Goal: Transaction & Acquisition: Purchase product/service

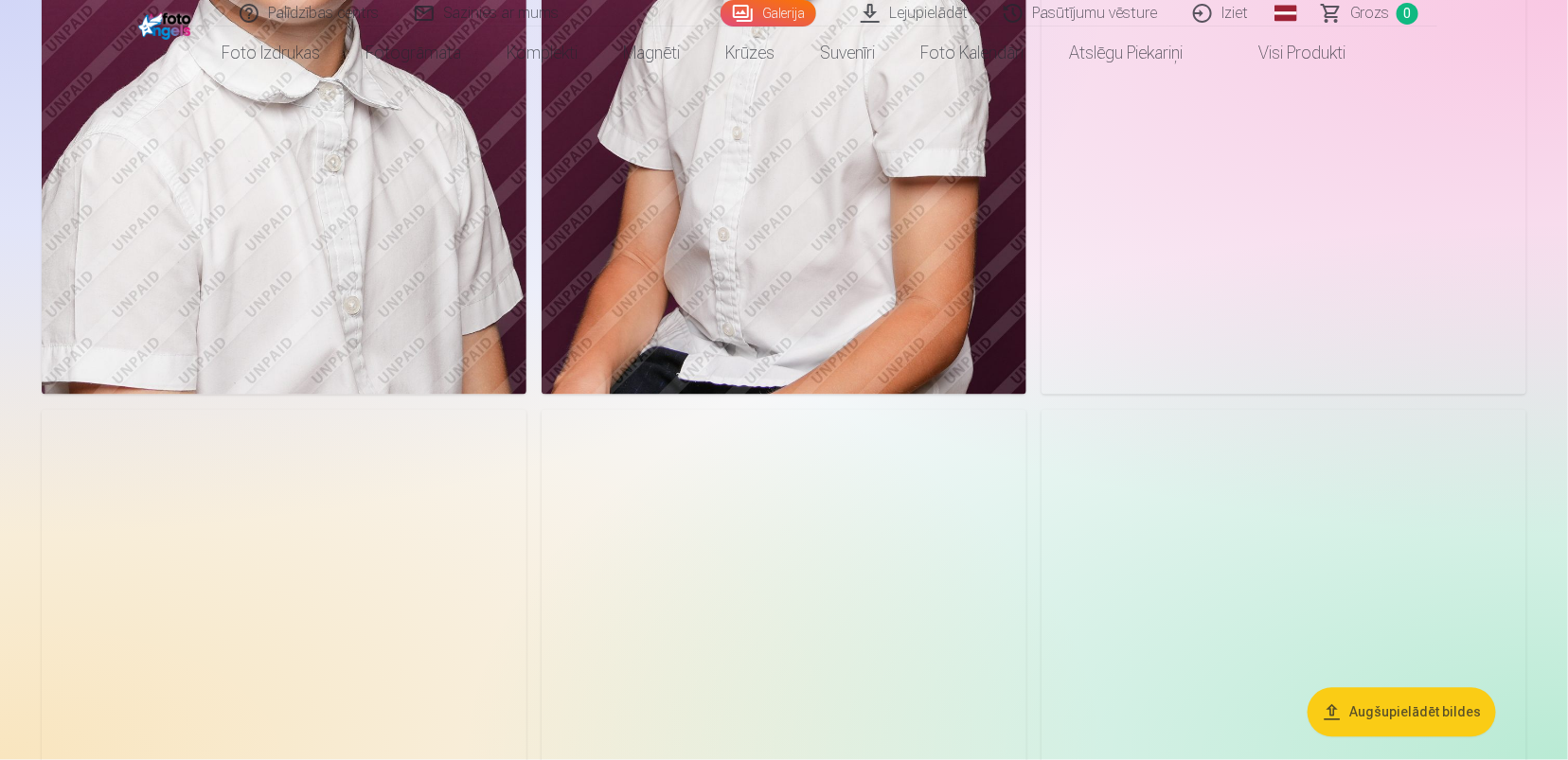
scroll to position [1646, 0]
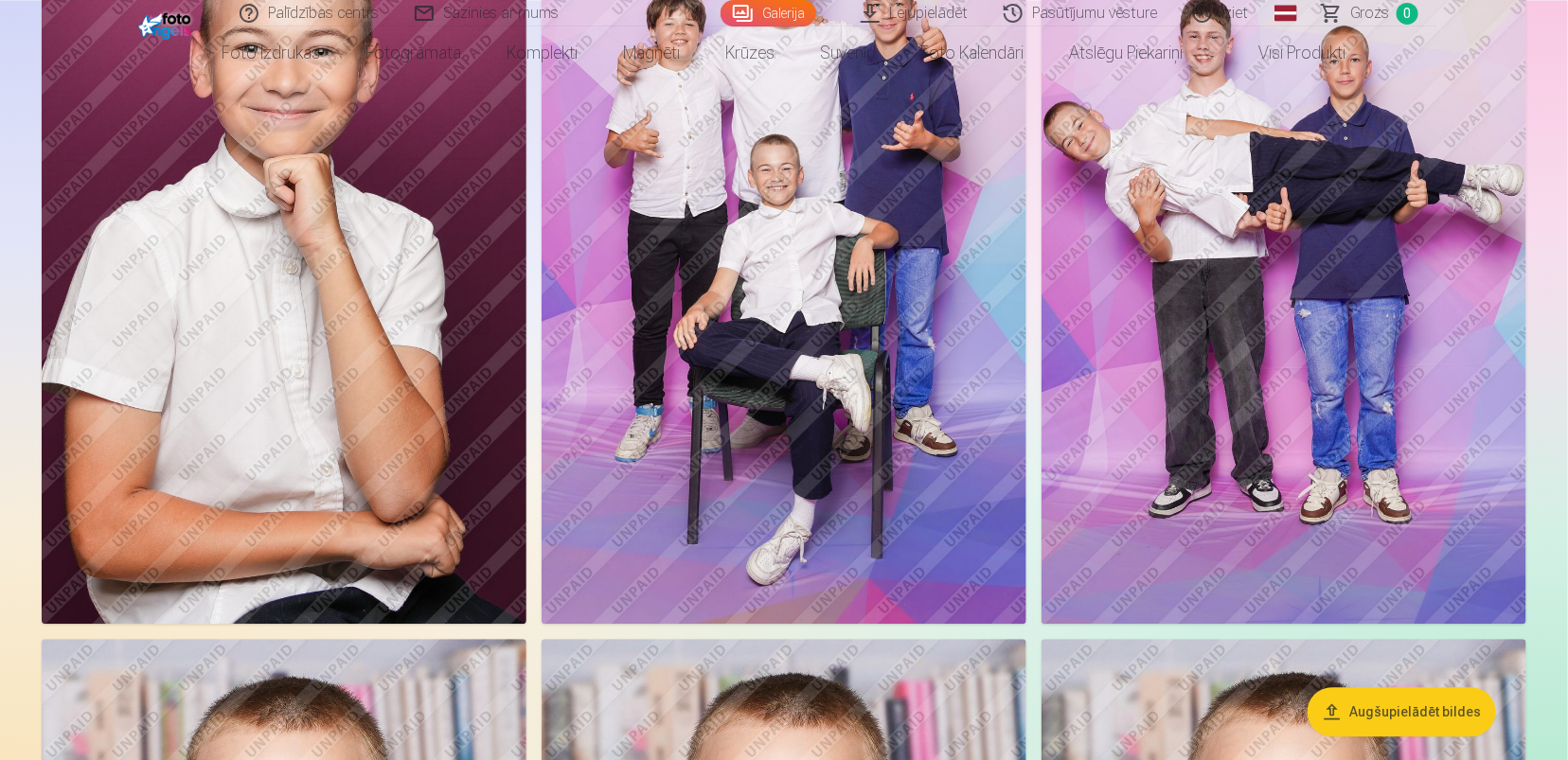
click at [881, 321] on img at bounding box center [783, 259] width 485 height 727
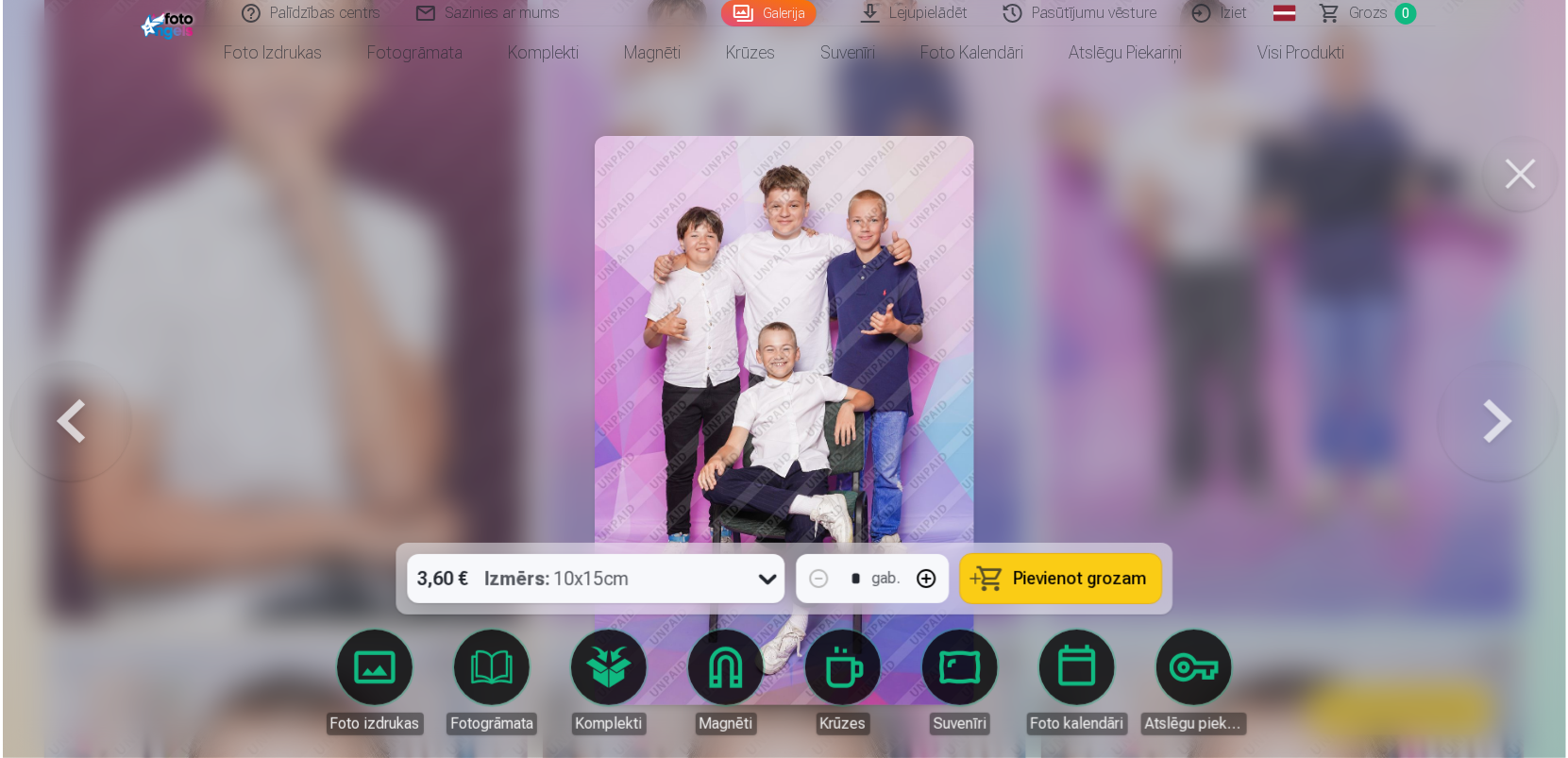
scroll to position [1748, 0]
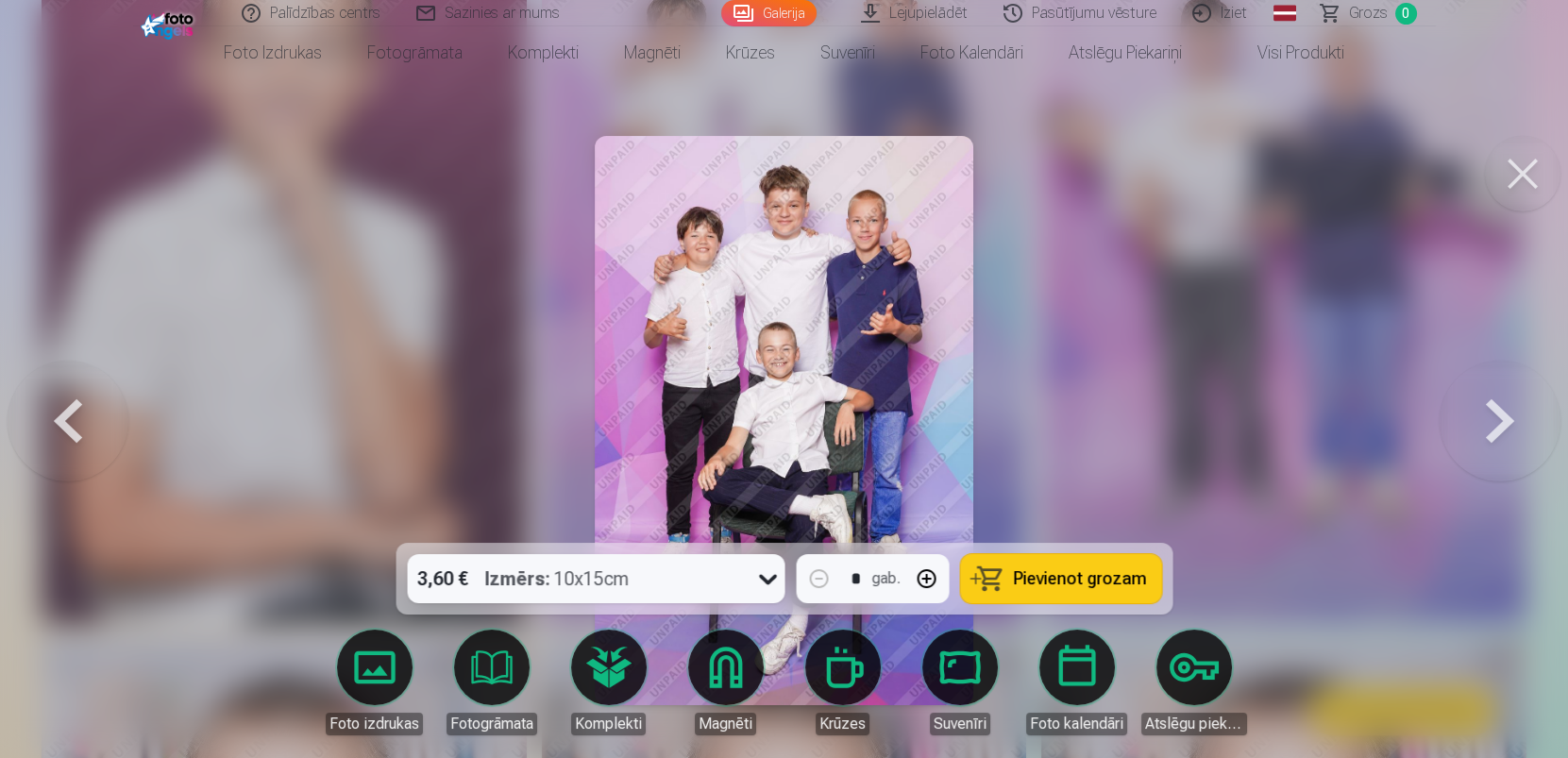
click at [1082, 570] on span "Pievienot grozam" at bounding box center [1080, 578] width 133 height 17
click at [1531, 193] on button at bounding box center [1523, 174] width 75 height 75
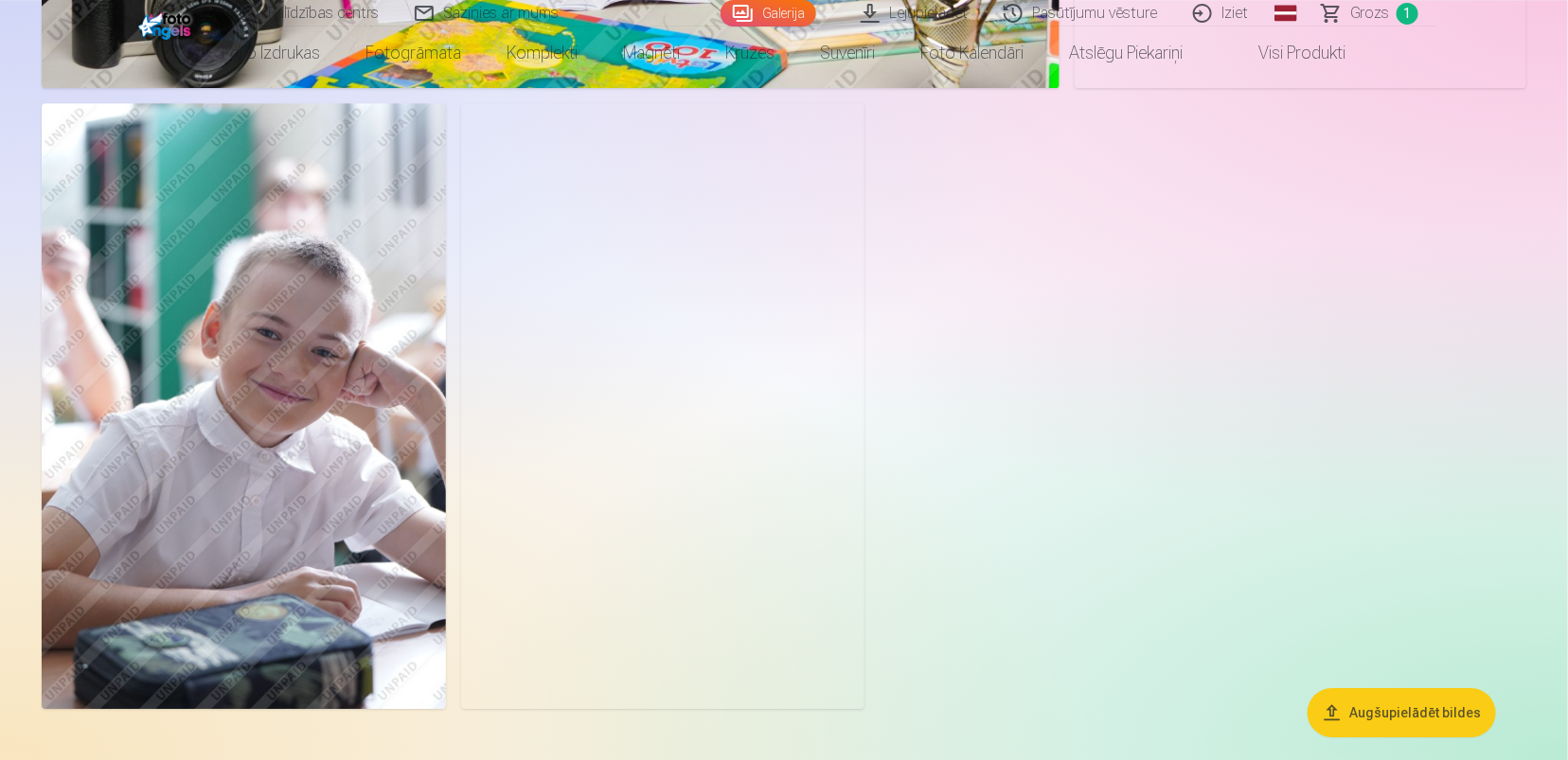
scroll to position [5451, 0]
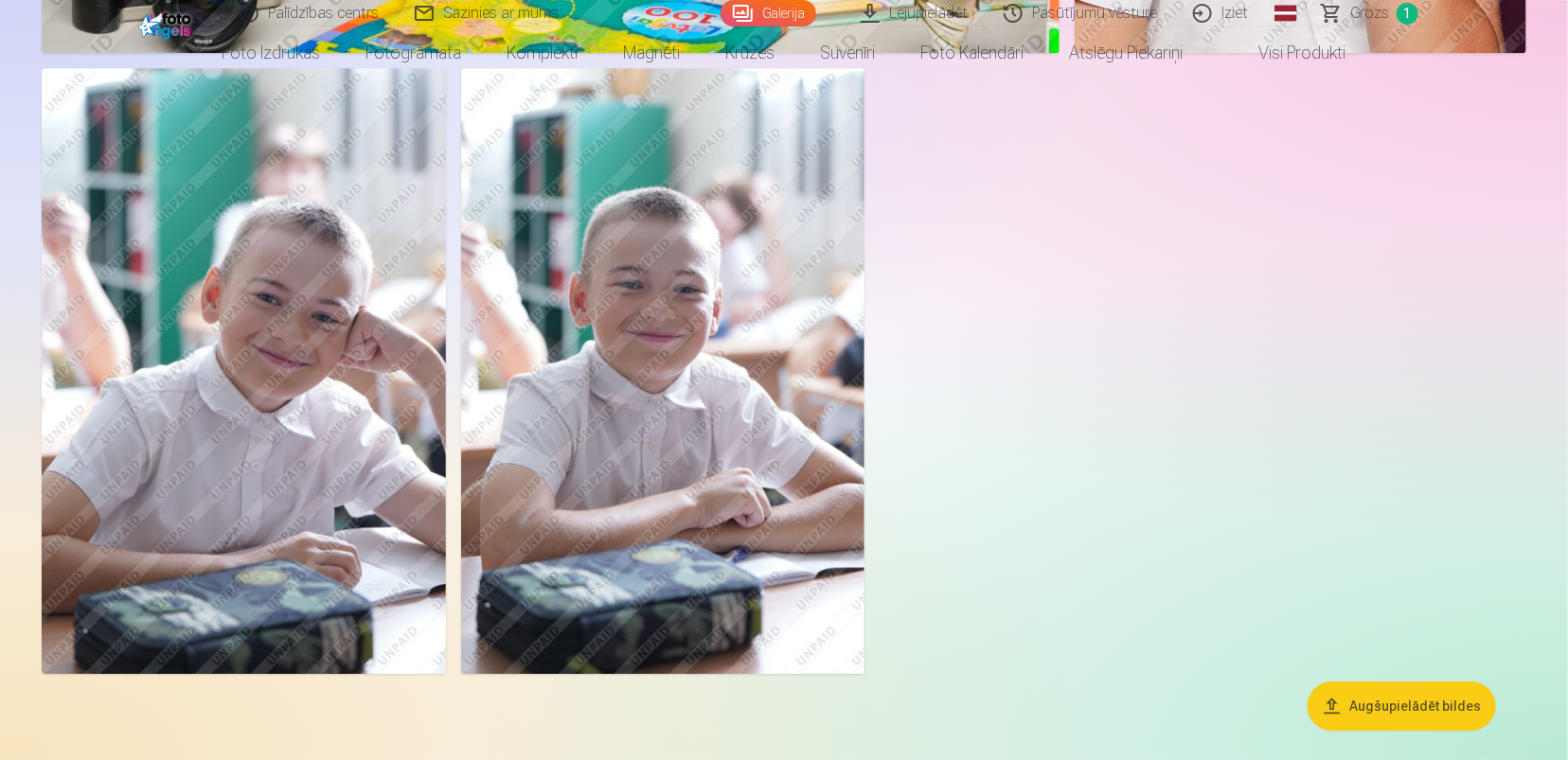
click at [445, 362] on img at bounding box center [244, 371] width 404 height 606
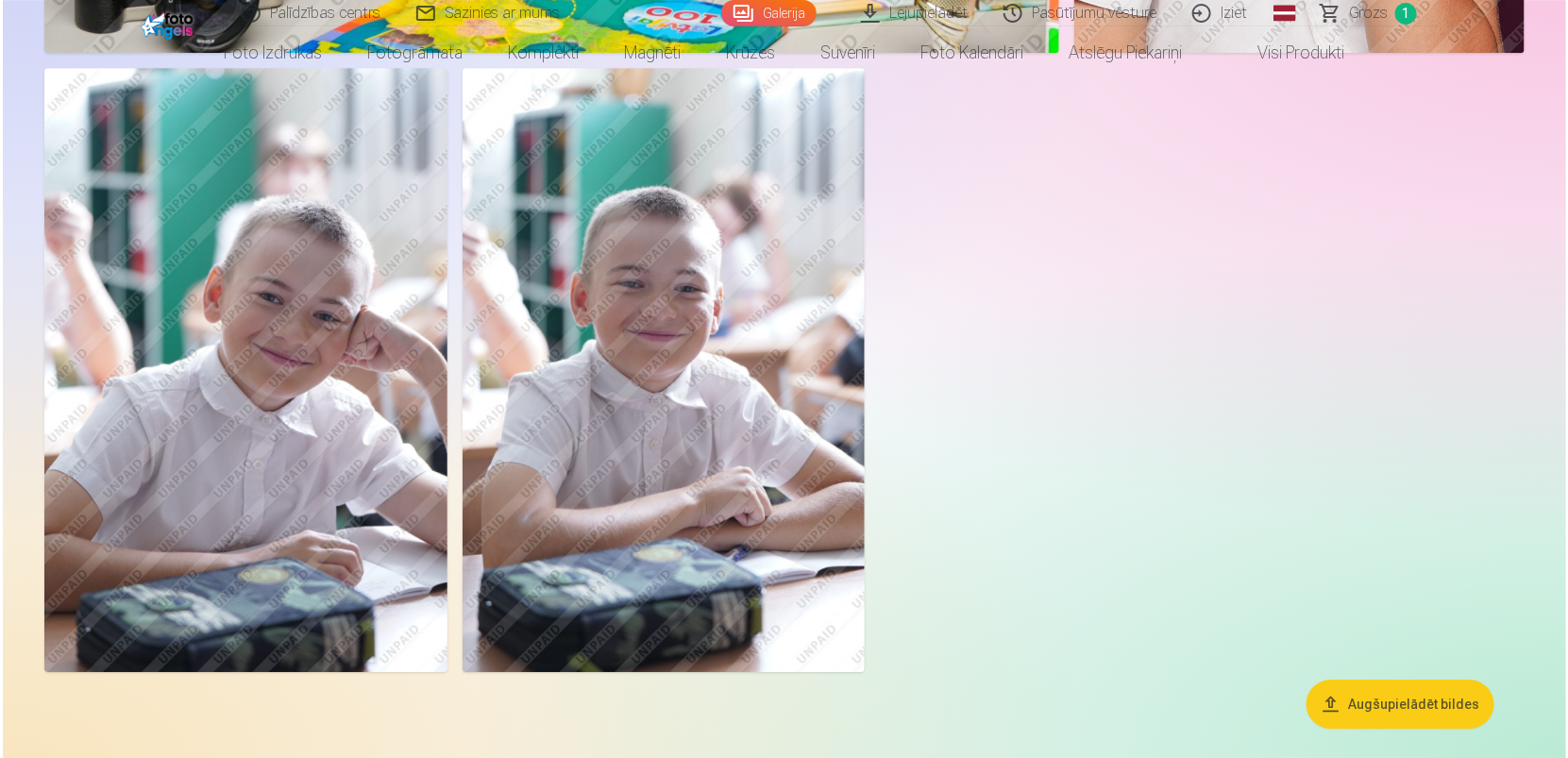
scroll to position [5451, 0]
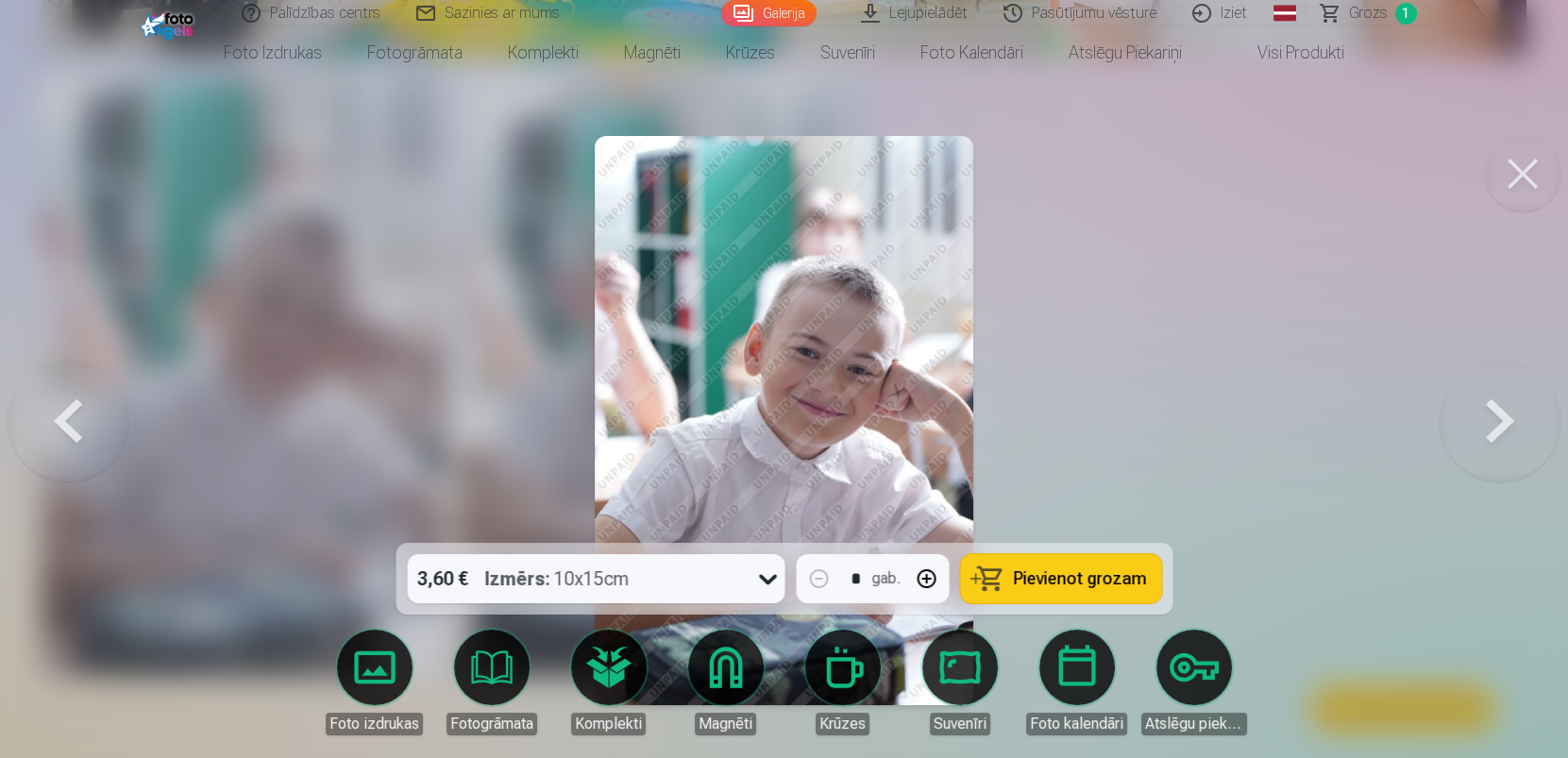
click at [720, 555] on div "3,60 € Izmērs : 10x15cm" at bounding box center [578, 577] width 341 height 49
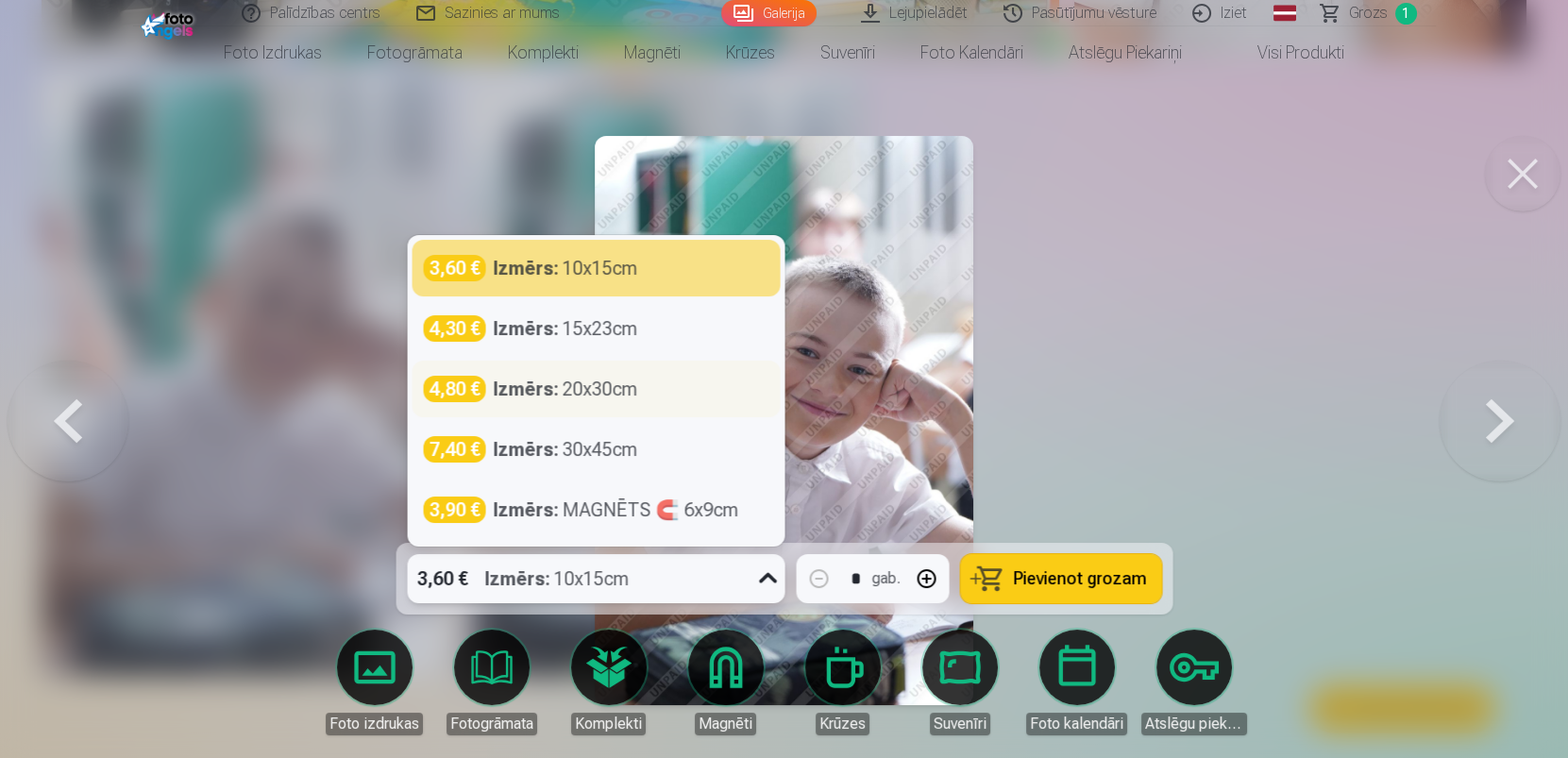
click at [648, 376] on div "4,80 € Izmērs : 20x30cm" at bounding box center [595, 389] width 345 height 27
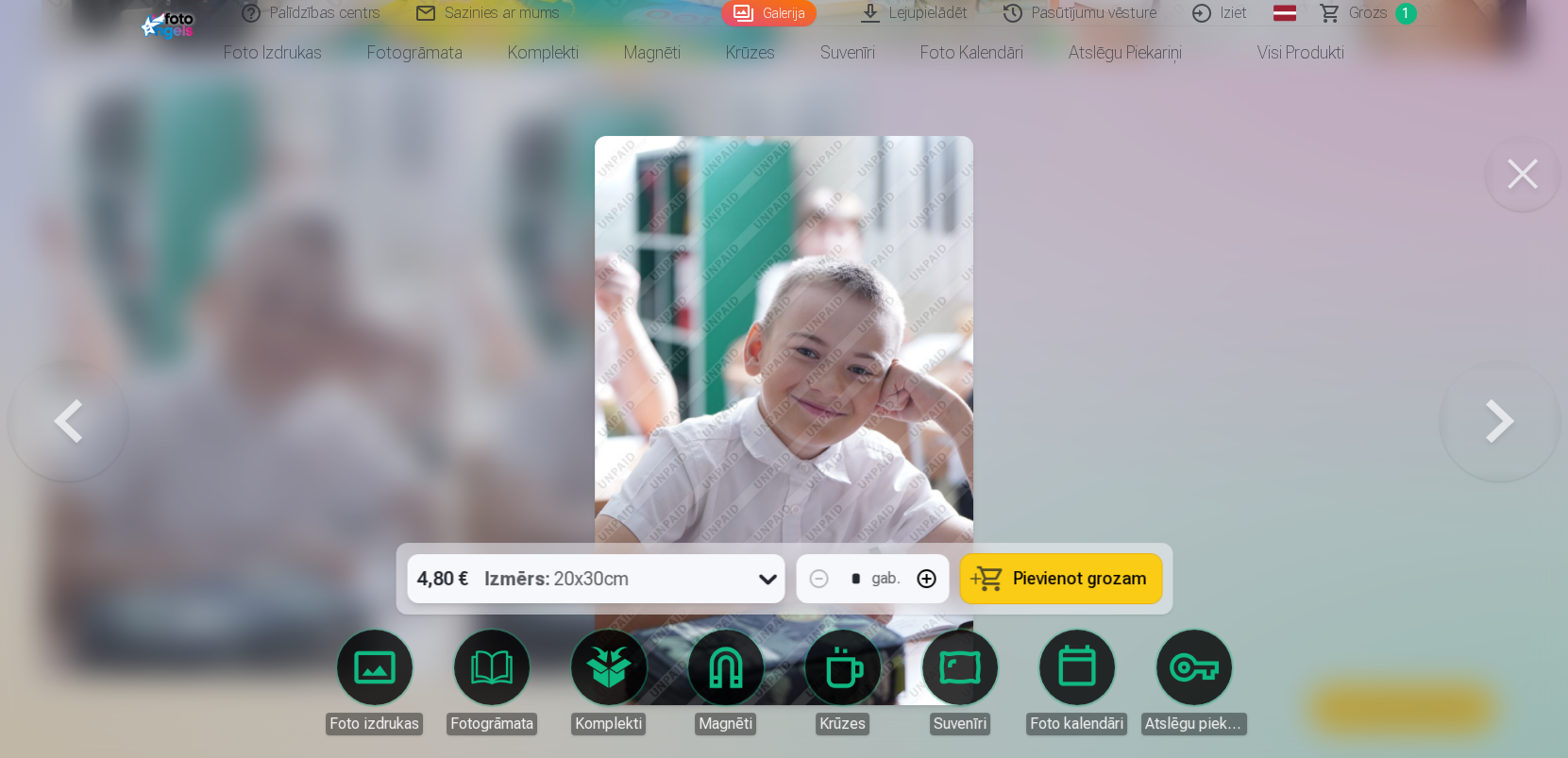
click at [1067, 570] on span "Pievienot grozam" at bounding box center [1080, 578] width 133 height 17
click at [1513, 201] on button at bounding box center [1523, 174] width 75 height 75
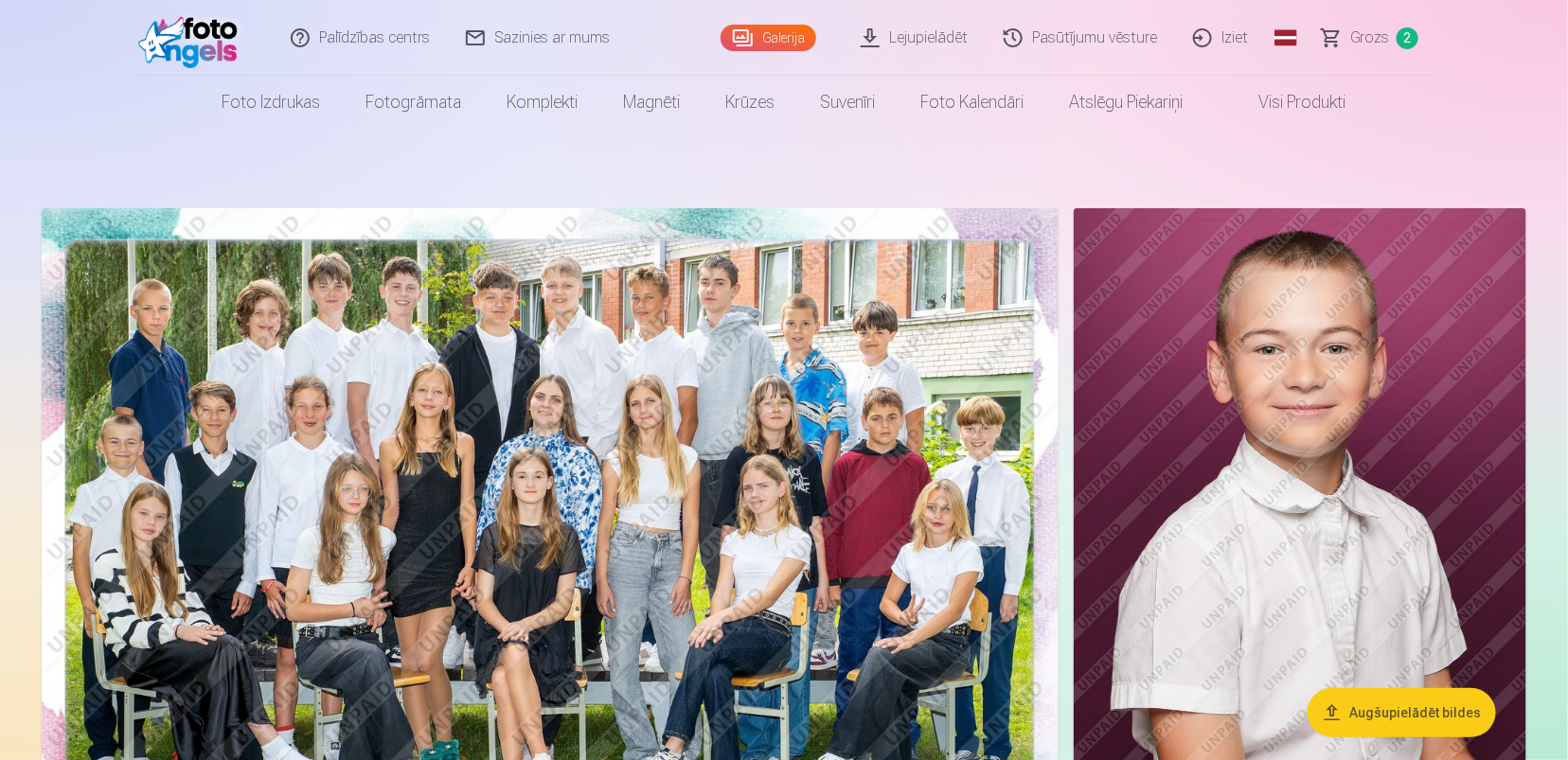
click at [660, 459] on img at bounding box center [550, 547] width 1017 height 678
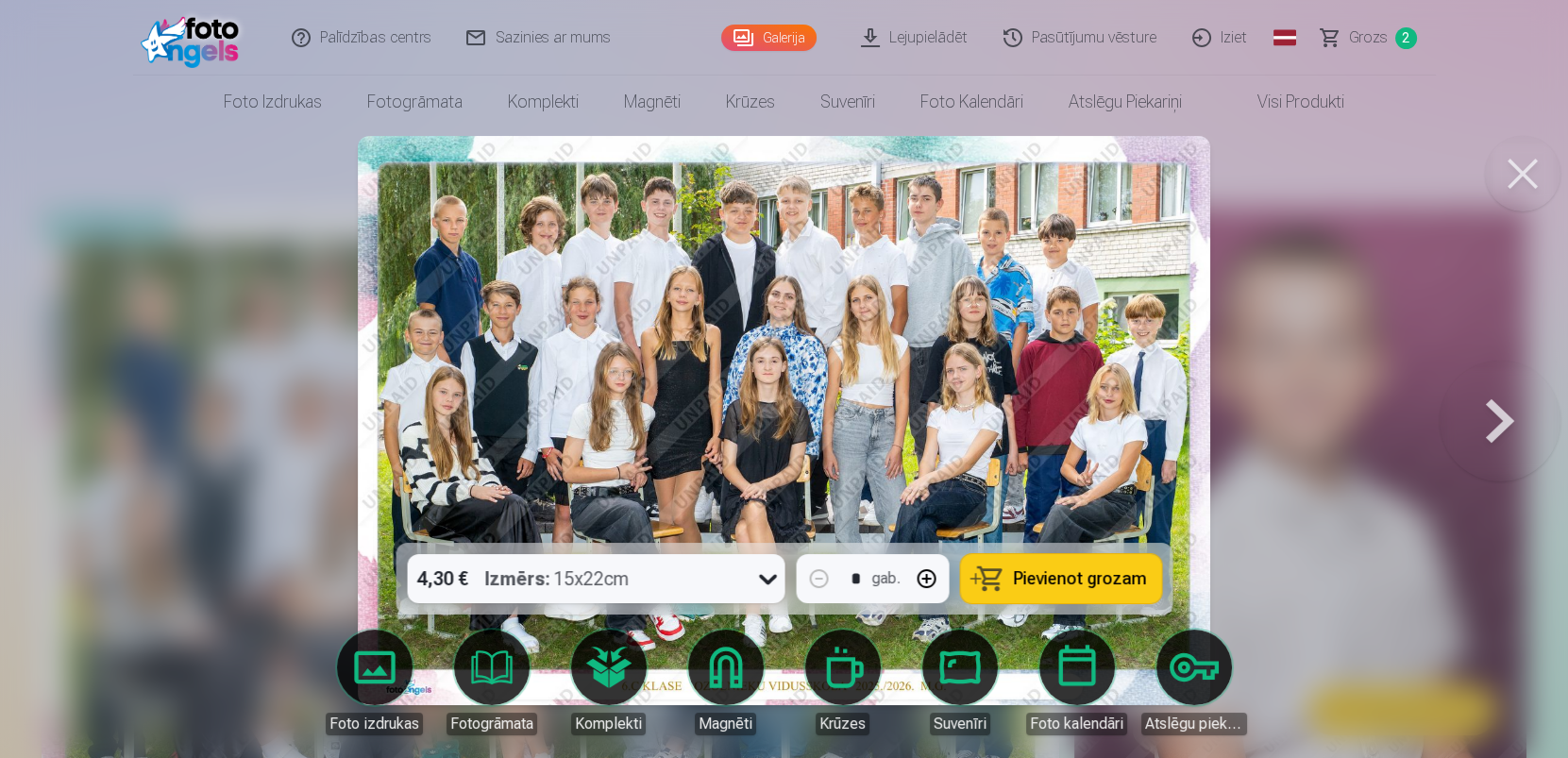
click at [649, 568] on div "4,30 € Izmērs : 15x22cm" at bounding box center [578, 577] width 341 height 49
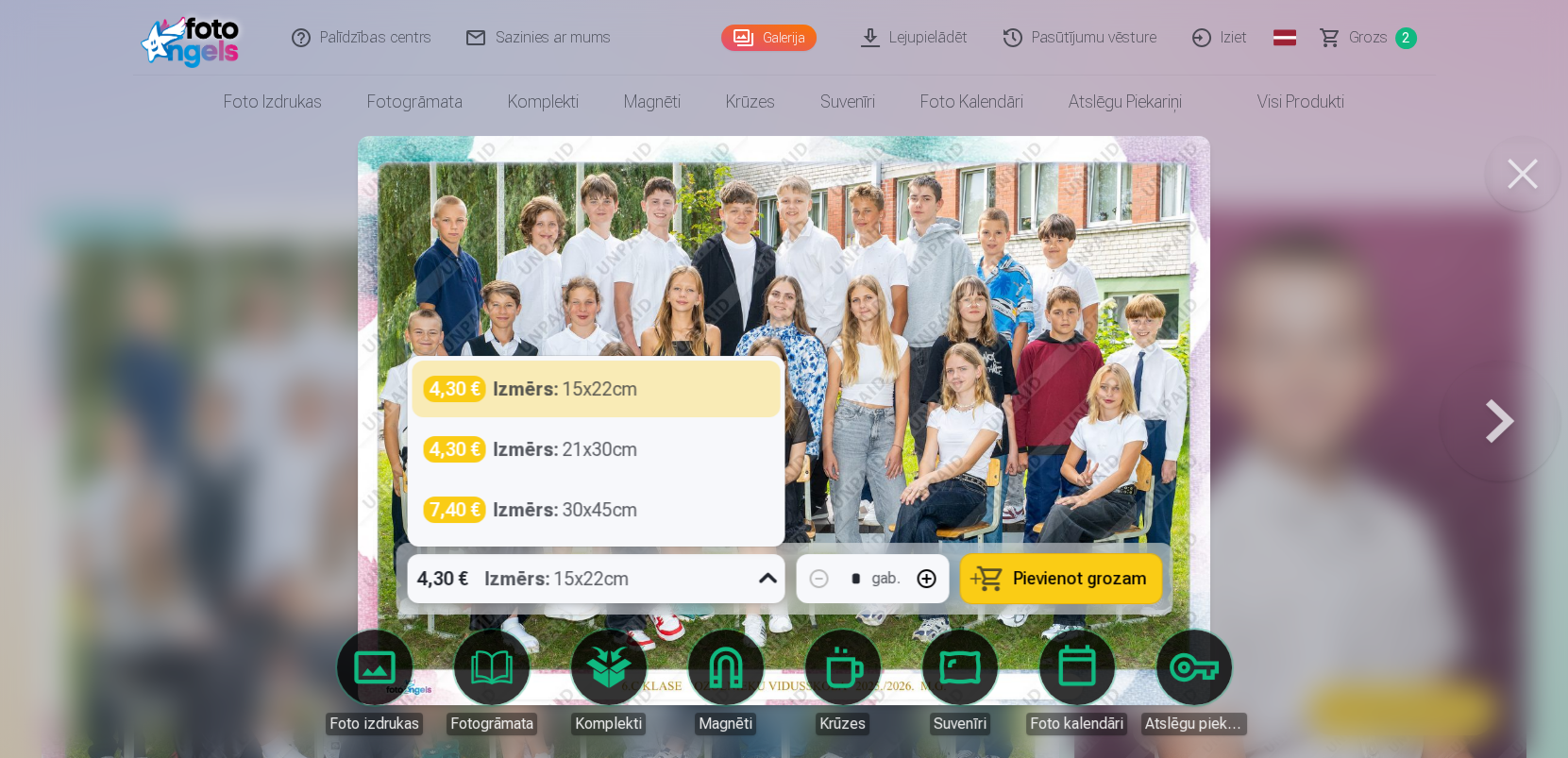
click at [649, 568] on div "4,30 € Izmērs : 15x22cm" at bounding box center [578, 577] width 341 height 49
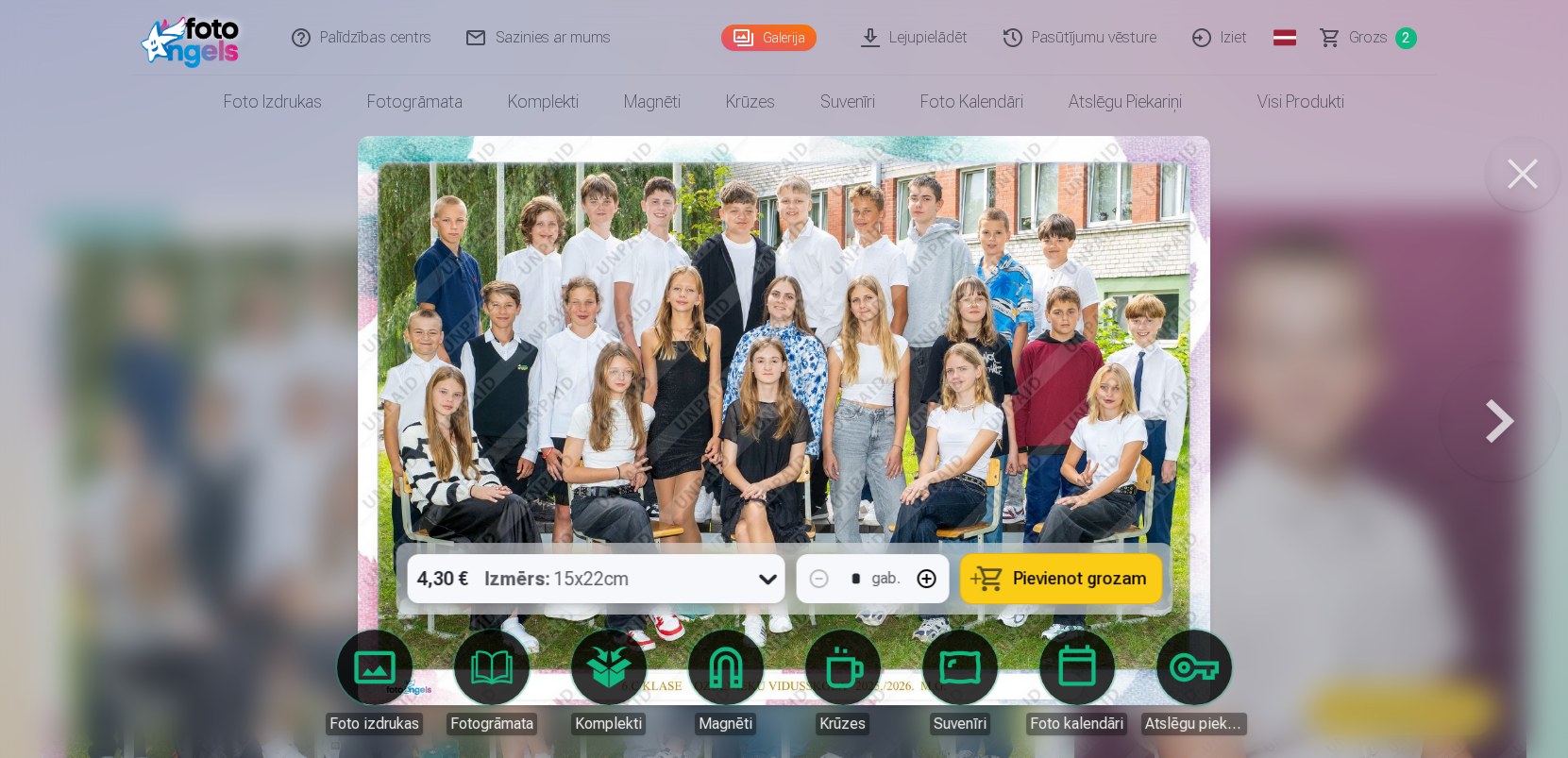
click at [1054, 570] on span "Pievienot grozam" at bounding box center [1080, 578] width 133 height 17
click at [1526, 176] on button at bounding box center [1523, 174] width 75 height 75
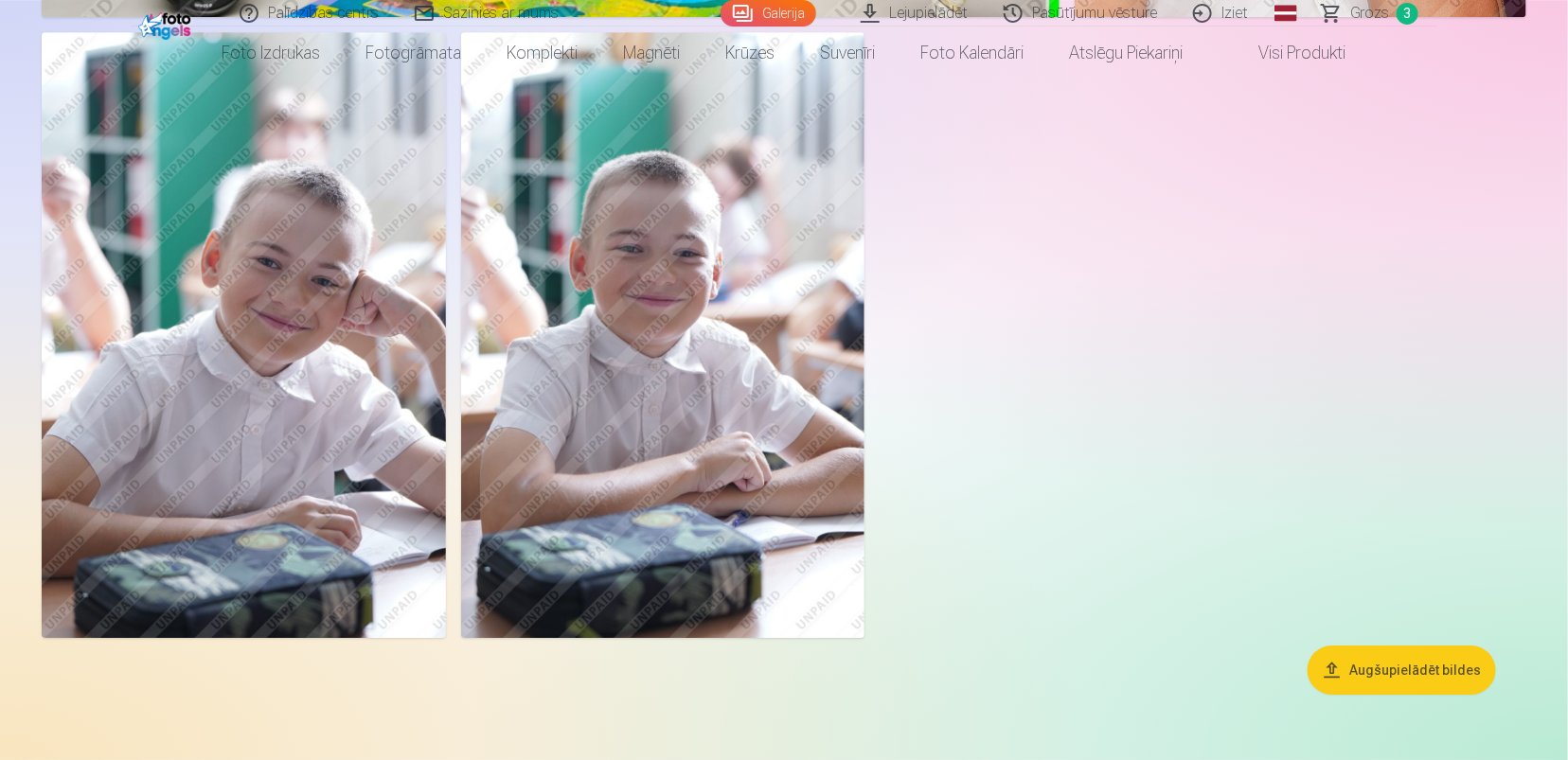
scroll to position [5451, 0]
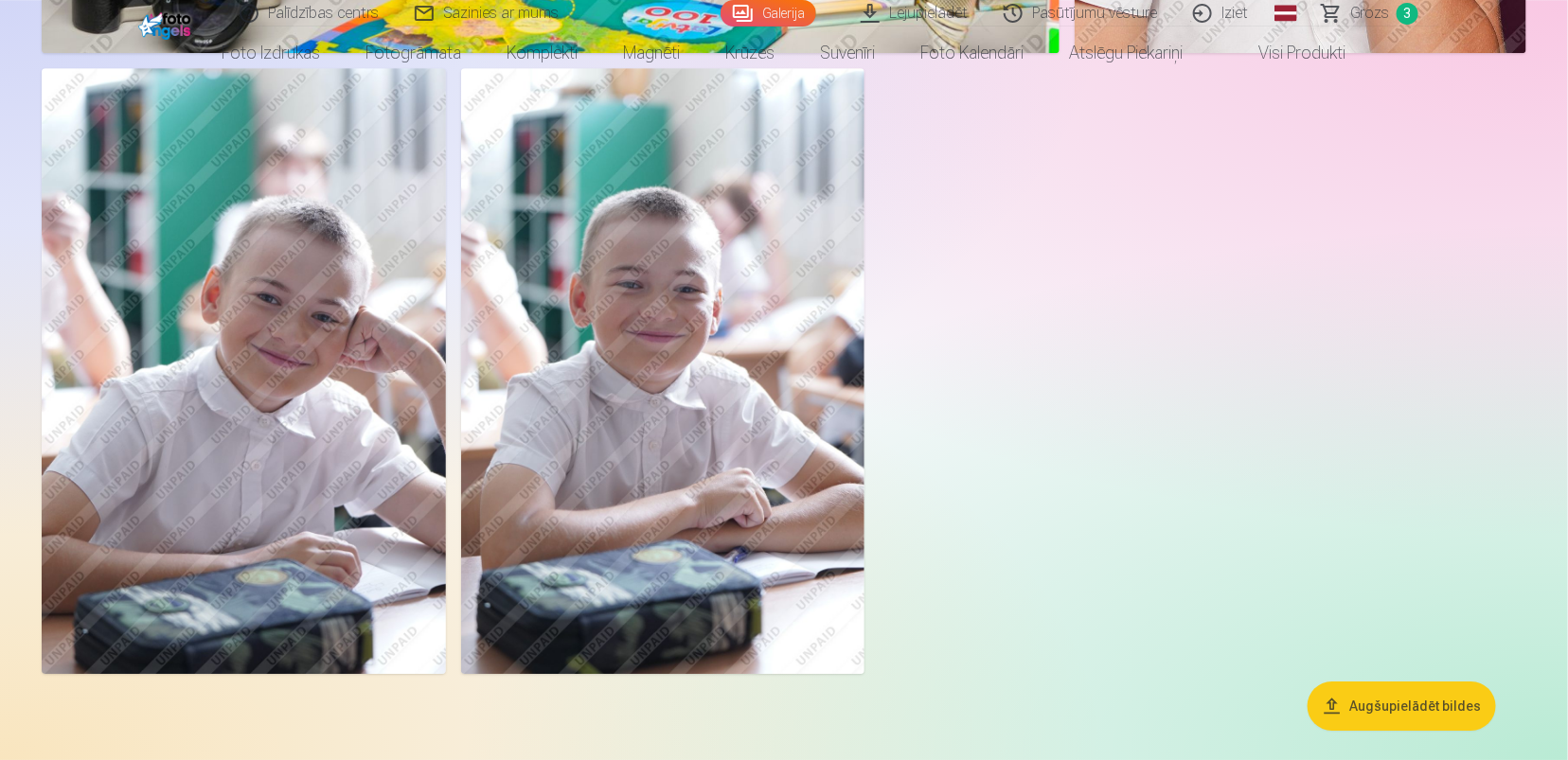
click at [391, 360] on img at bounding box center [244, 371] width 404 height 606
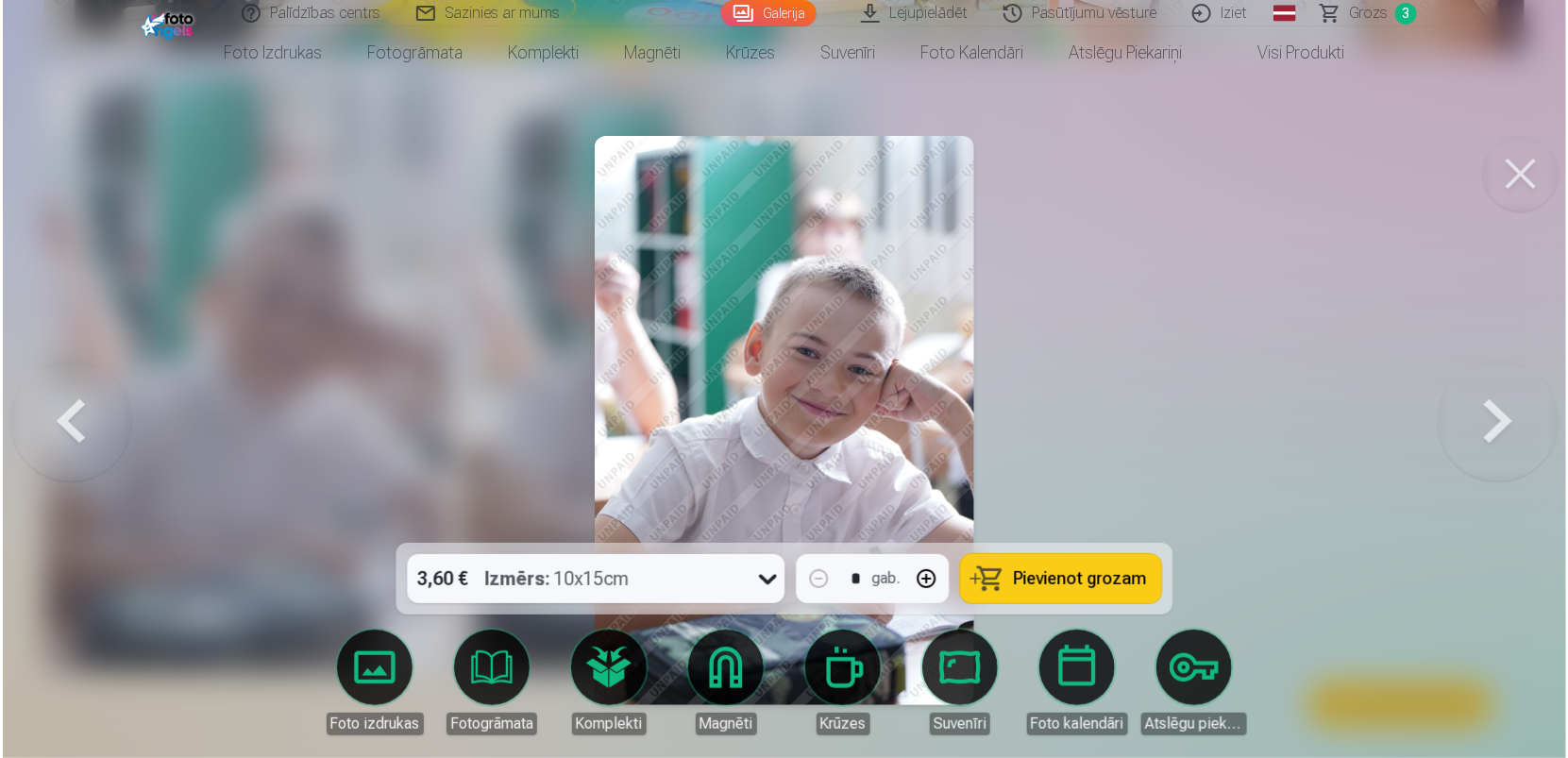
scroll to position [5451, 0]
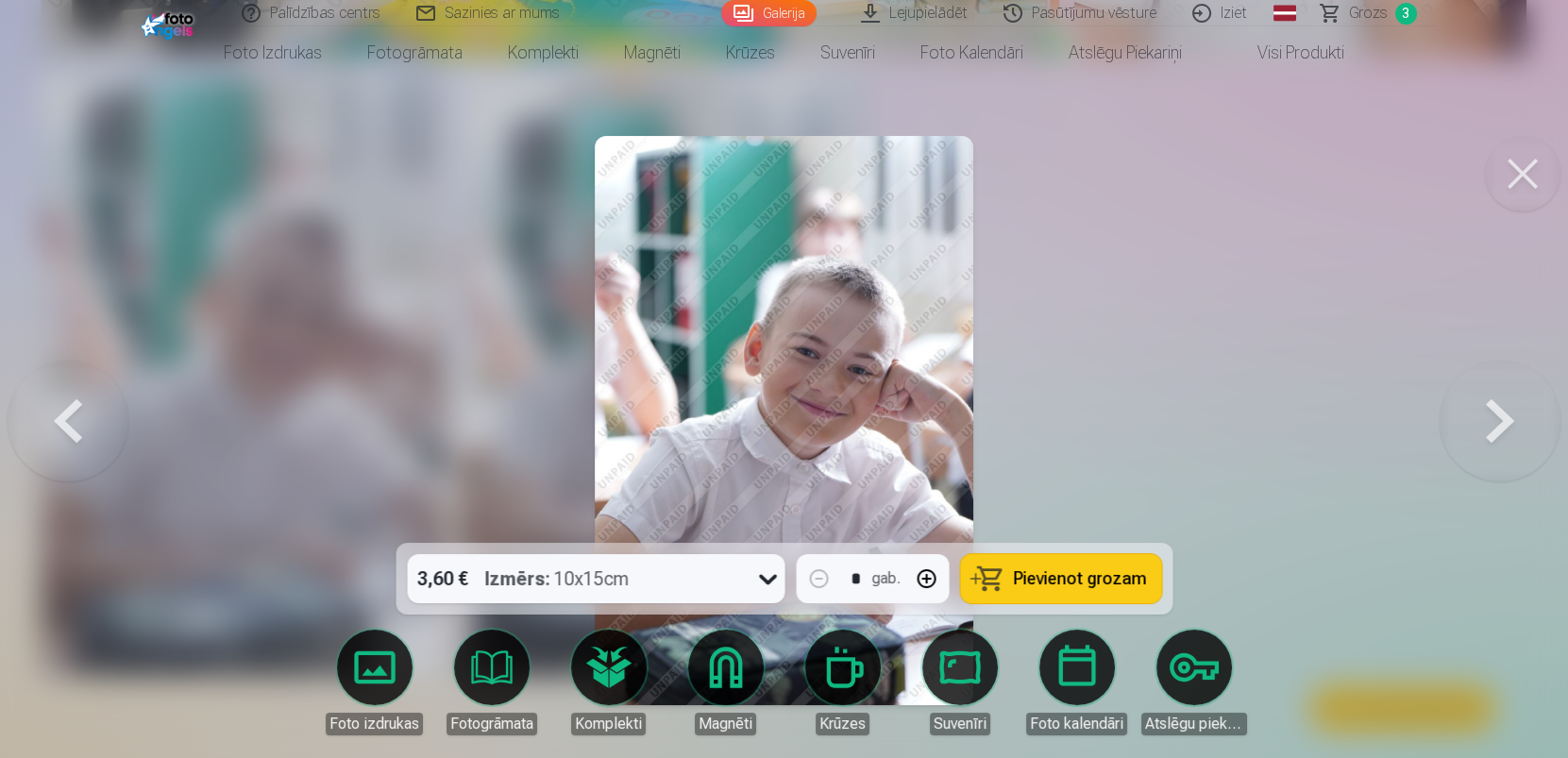
click at [925, 573] on button "button" at bounding box center [927, 578] width 46 height 46
click at [816, 578] on button "button" at bounding box center [819, 578] width 46 height 46
click at [1108, 570] on span "Pievienot grozam" at bounding box center [1080, 578] width 133 height 17
type input "*"
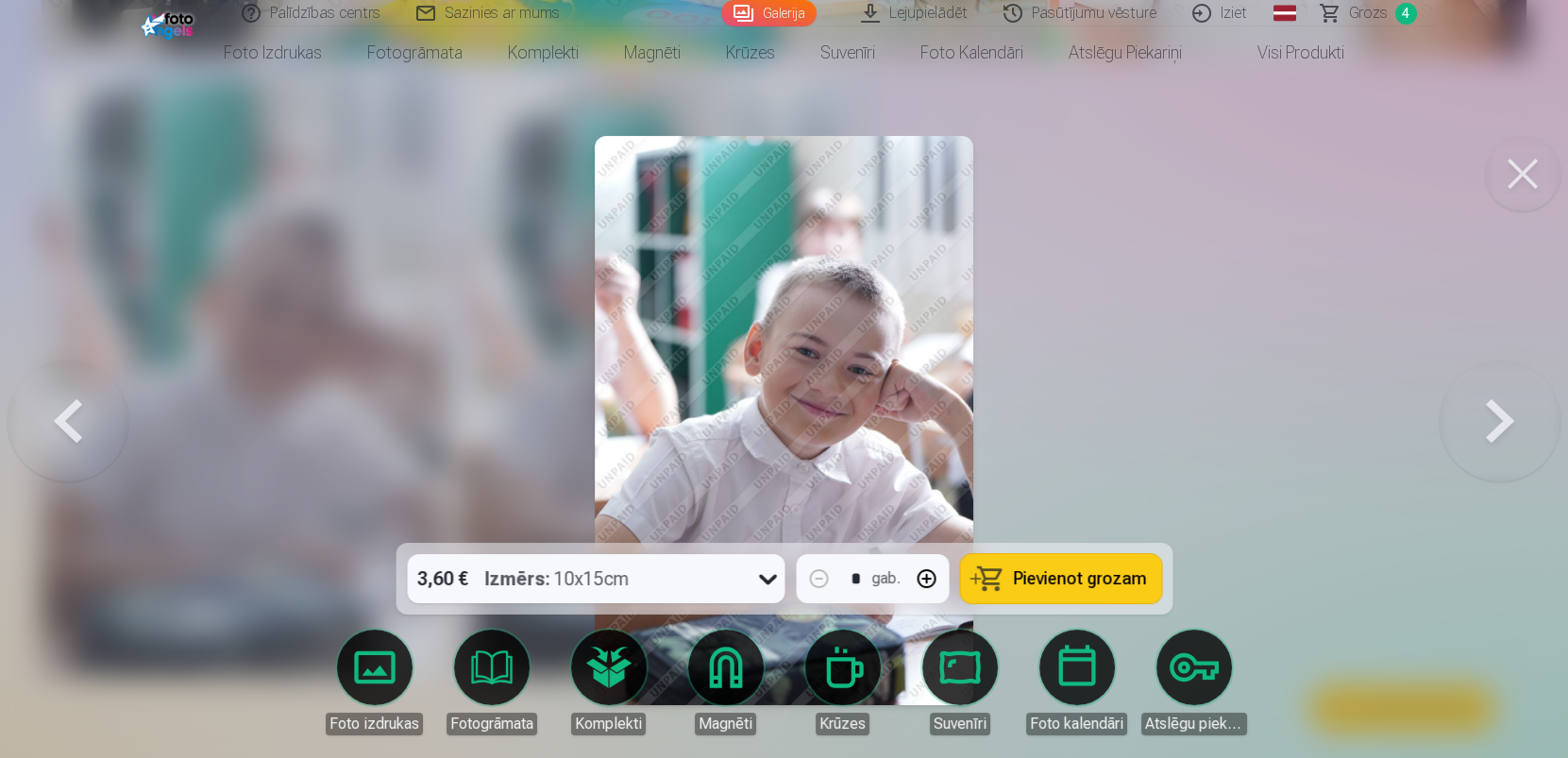
click at [1510, 204] on button at bounding box center [1523, 174] width 75 height 75
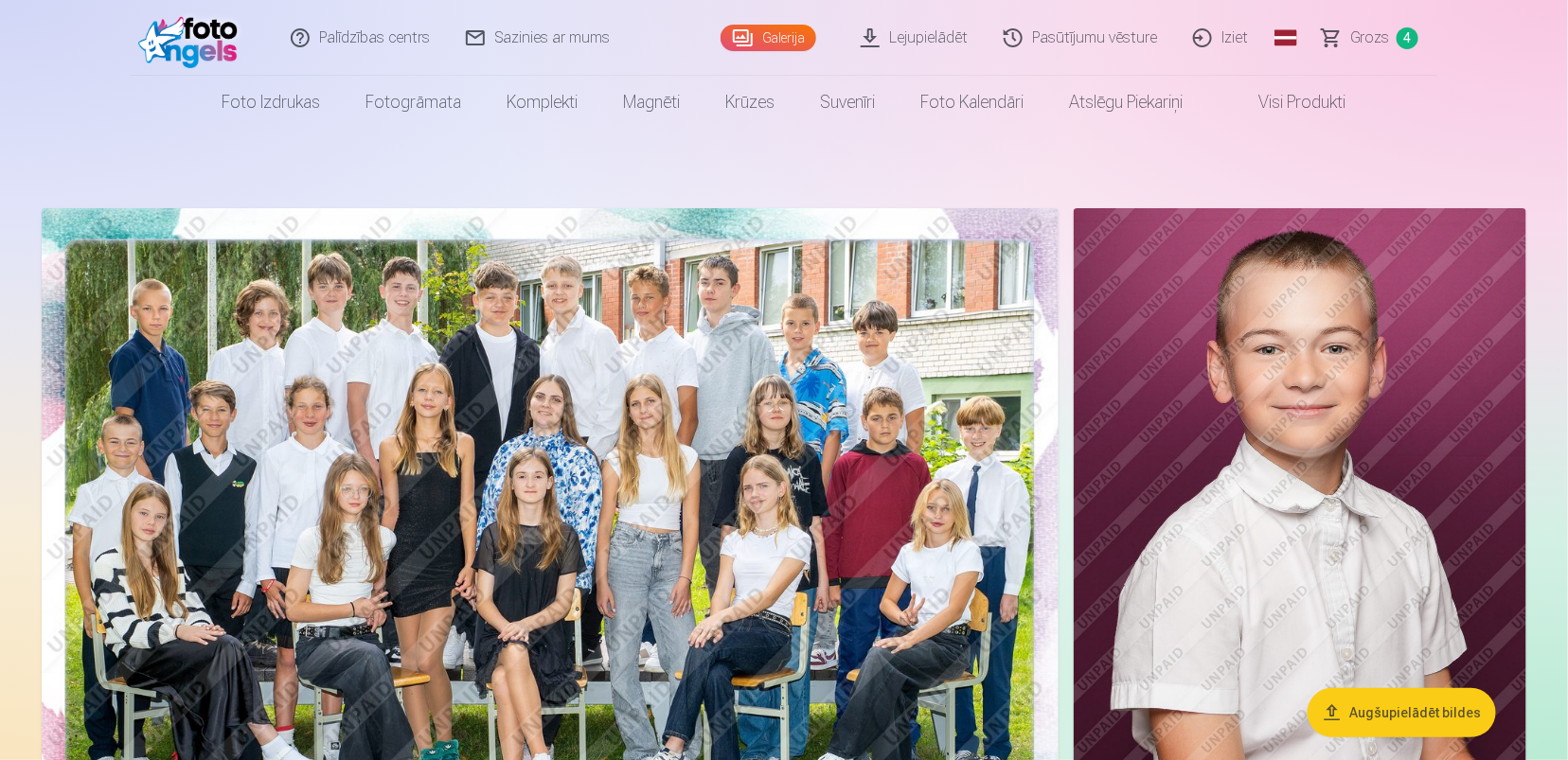
click at [1373, 43] on span "Grozs" at bounding box center [1369, 38] width 39 height 23
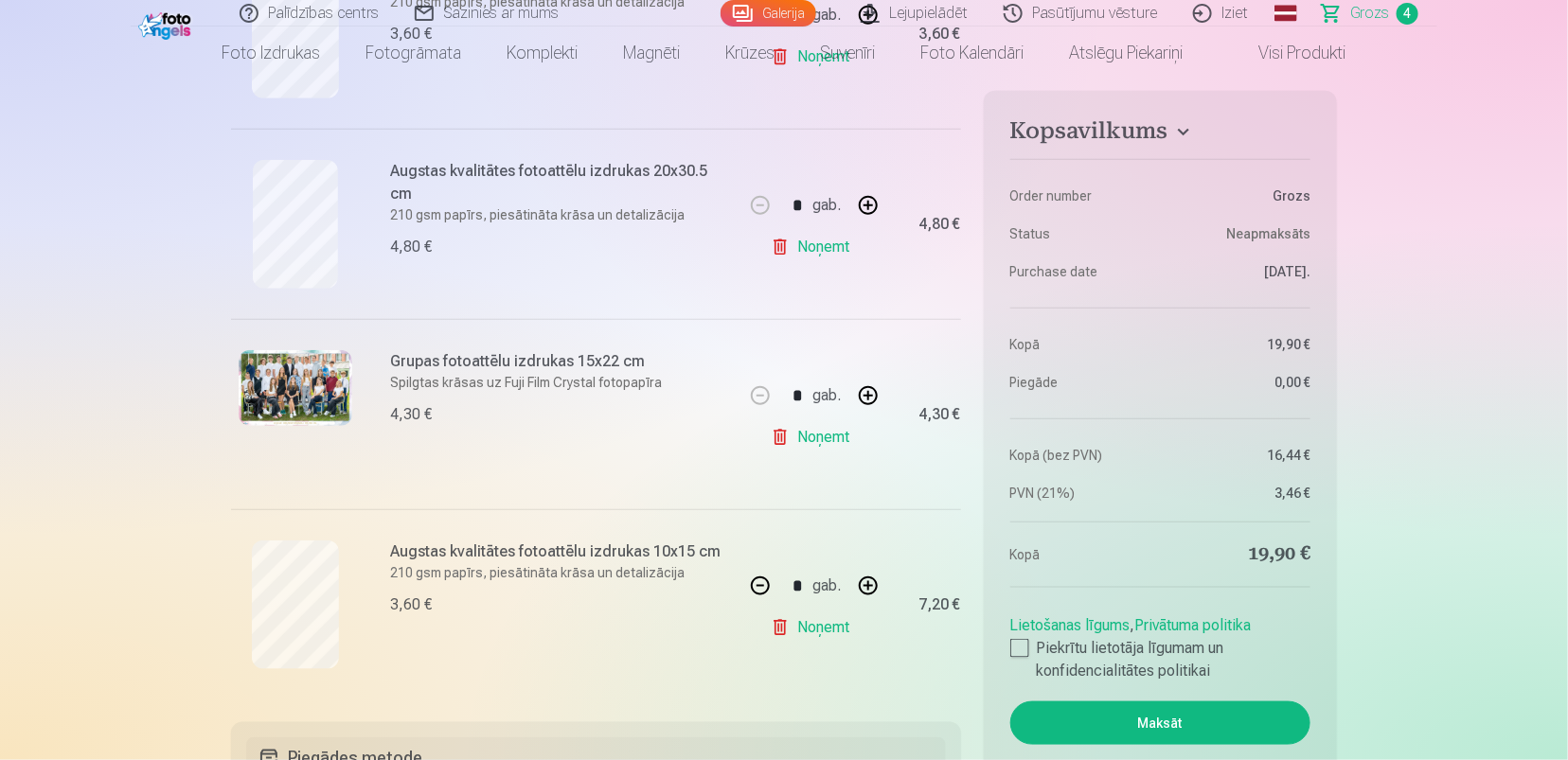
scroll to position [514, 0]
